Goal: Find specific page/section: Find specific page/section

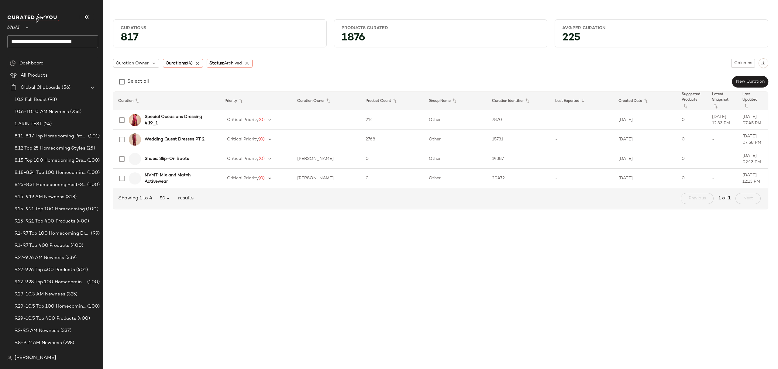
scroll to position [689, 0]
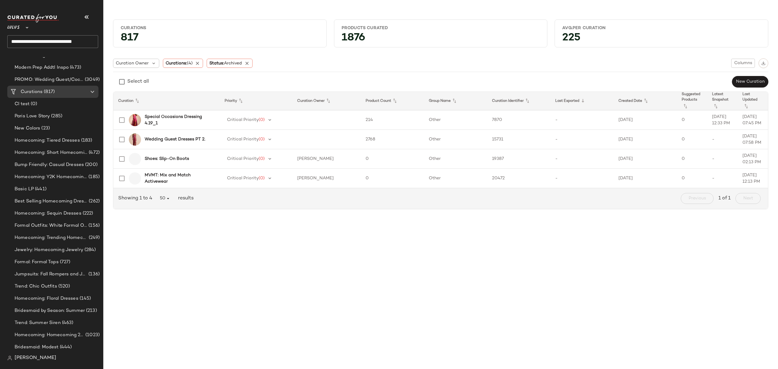
drag, startPoint x: 200, startPoint y: 65, endPoint x: 208, endPoint y: 68, distance: 8.9
click at [200, 65] on icon at bounding box center [197, 62] width 5 height 5
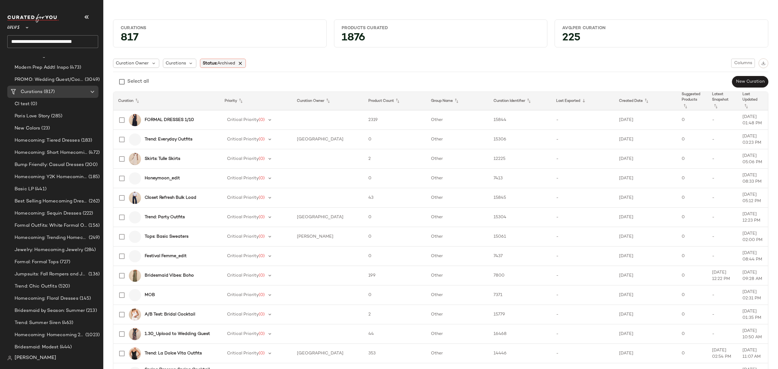
click at [243, 63] on icon at bounding box center [240, 62] width 5 height 5
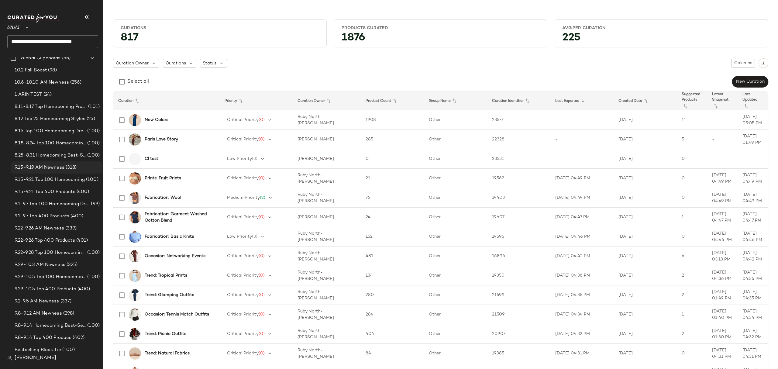
scroll to position [0, 0]
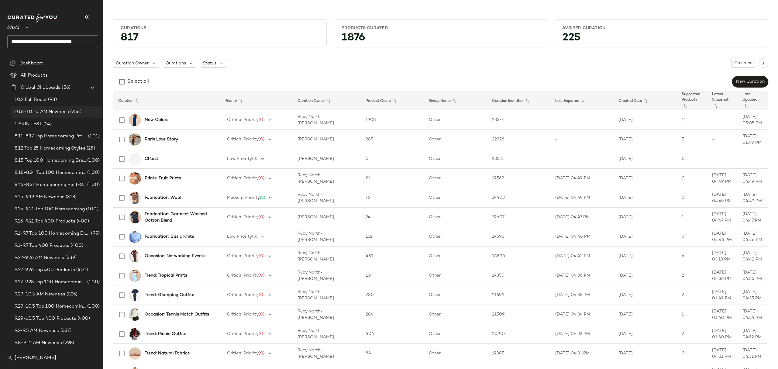
click at [57, 116] on div "10.6-10.10 AM Newness (256)" at bounding box center [56, 112] width 91 height 12
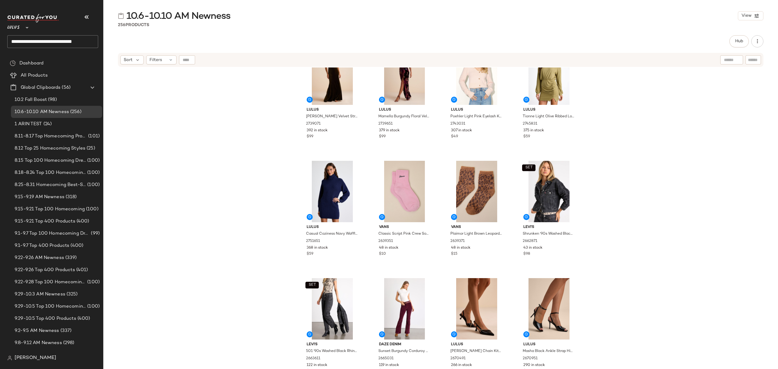
scroll to position [167, 0]
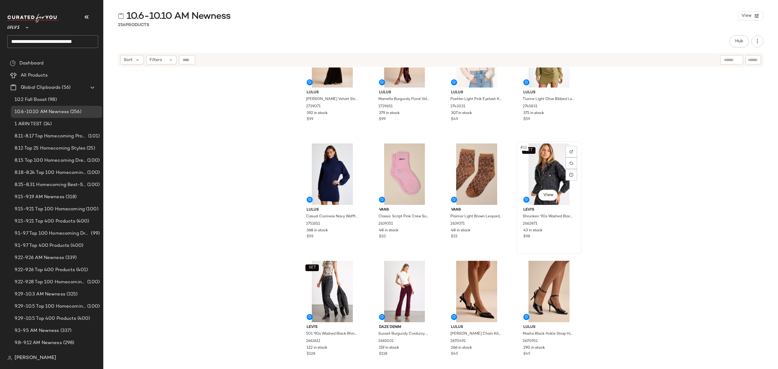
click at [557, 159] on div "SET #12 View" at bounding box center [549, 173] width 61 height 61
click at [568, 148] on div at bounding box center [572, 152] width 12 height 12
